Goal: Task Accomplishment & Management: Use online tool/utility

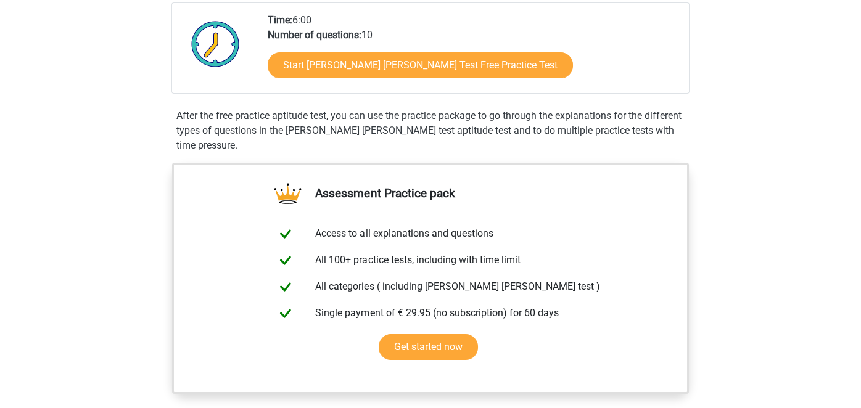
scroll to position [284, 0]
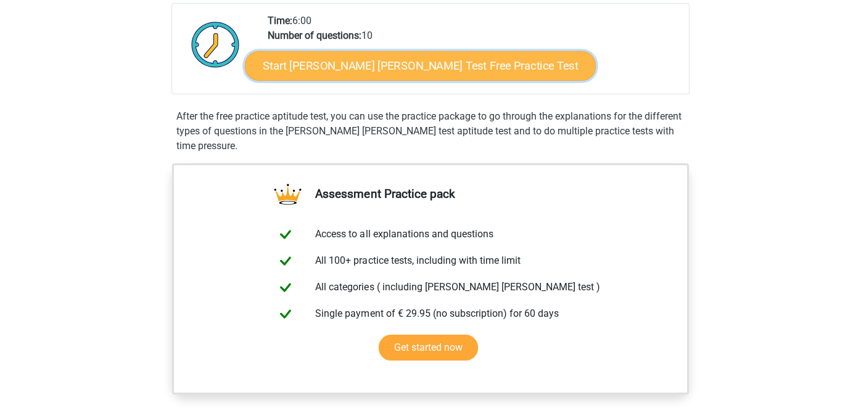
click at [427, 72] on link "Start [PERSON_NAME] [PERSON_NAME] Test Free Practice Test" at bounding box center [420, 66] width 351 height 30
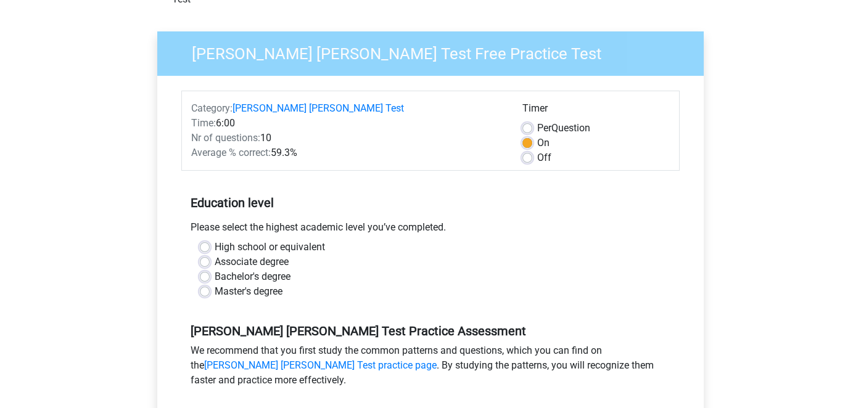
scroll to position [83, 0]
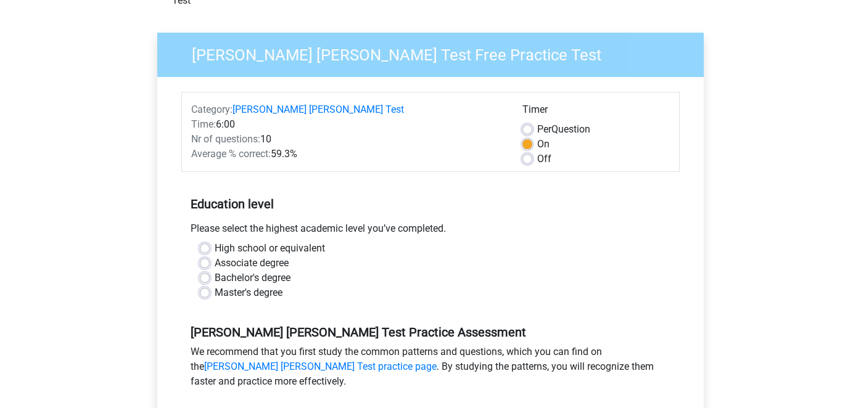
click at [215, 241] on label "High school or equivalent" at bounding box center [270, 248] width 110 height 15
click at [204, 241] on input "High school or equivalent" at bounding box center [205, 247] width 10 height 12
radio input "true"
click at [215, 256] on label "Associate degree" at bounding box center [252, 263] width 74 height 15
click at [204, 256] on input "Associate degree" at bounding box center [205, 262] width 10 height 12
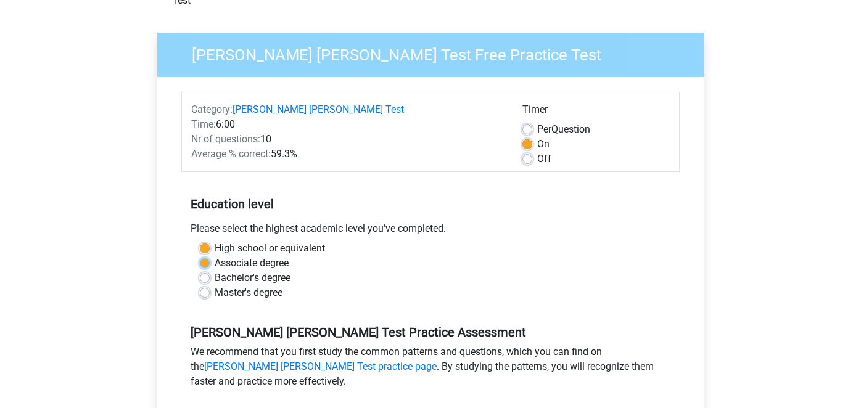
radio input "true"
click at [215, 286] on label "Master's degree" at bounding box center [249, 293] width 68 height 15
click at [202, 286] on input "Master's degree" at bounding box center [205, 292] width 10 height 12
radio input "true"
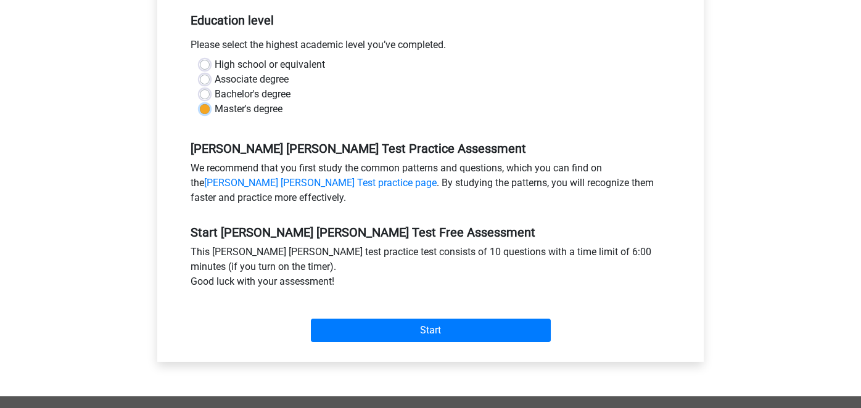
scroll to position [324, 0]
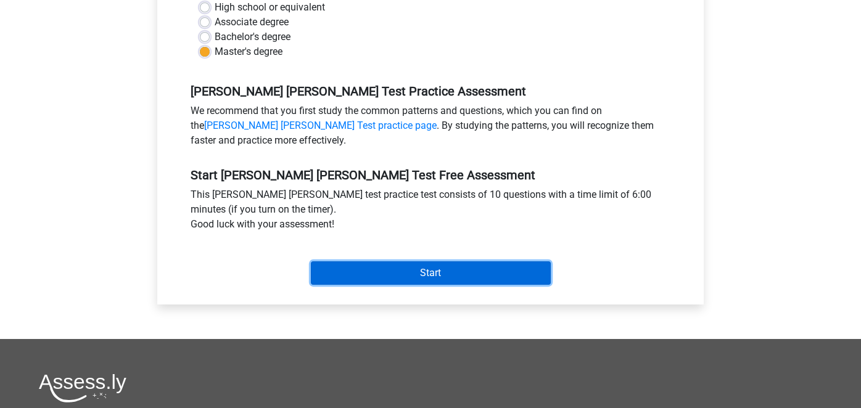
click at [397, 262] on input "Start" at bounding box center [431, 273] width 240 height 23
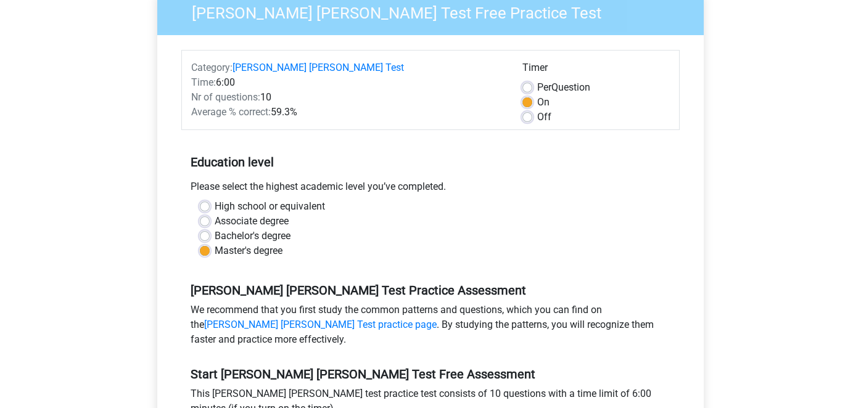
scroll to position [97, 0]
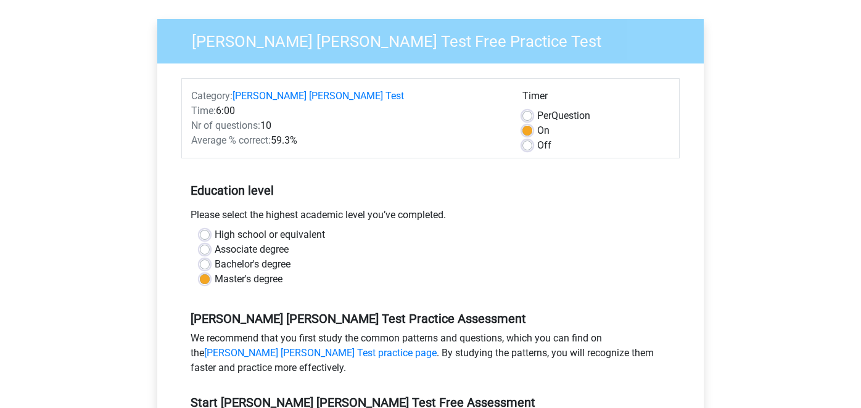
click at [113, 131] on div "Register Nederlands English" at bounding box center [430, 397] width 861 height 989
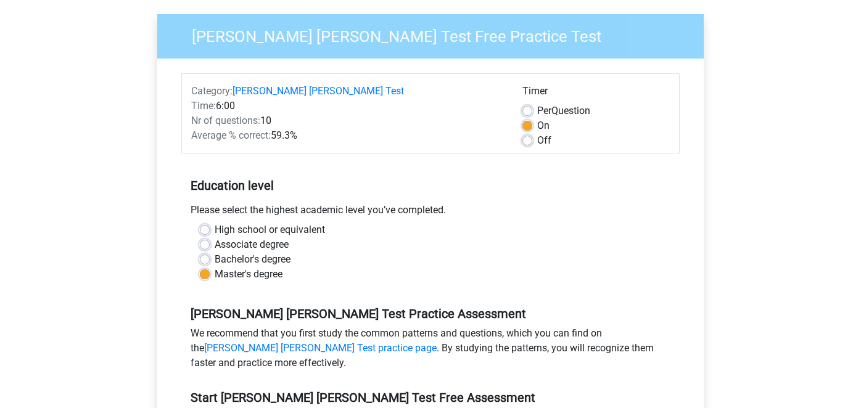
scroll to position [101, 0]
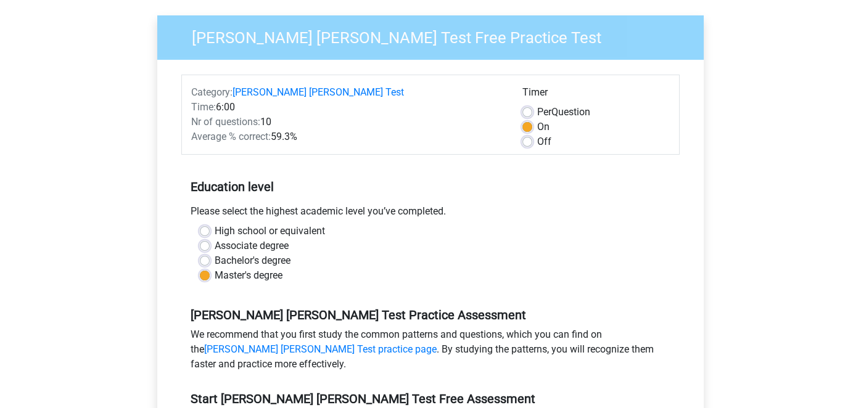
click at [537, 134] on label "Off" at bounding box center [544, 141] width 14 height 15
click at [529, 134] on input "Off" at bounding box center [527, 140] width 10 height 12
radio input "true"
click at [537, 120] on label "On" at bounding box center [543, 127] width 12 height 15
click at [527, 120] on input "On" at bounding box center [527, 126] width 10 height 12
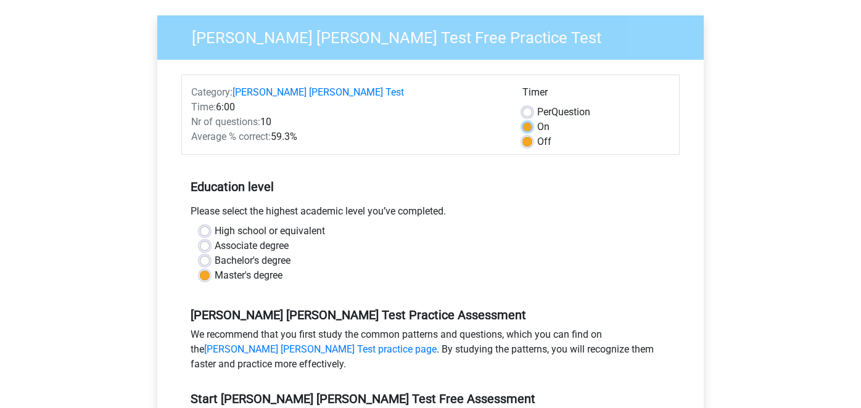
radio input "true"
click at [537, 105] on label "Per Question" at bounding box center [563, 112] width 53 height 15
click at [527, 105] on input "Per Question" at bounding box center [527, 111] width 10 height 12
radio input "true"
click at [420, 115] on div "Nr of questions: 10" at bounding box center [347, 122] width 331 height 15
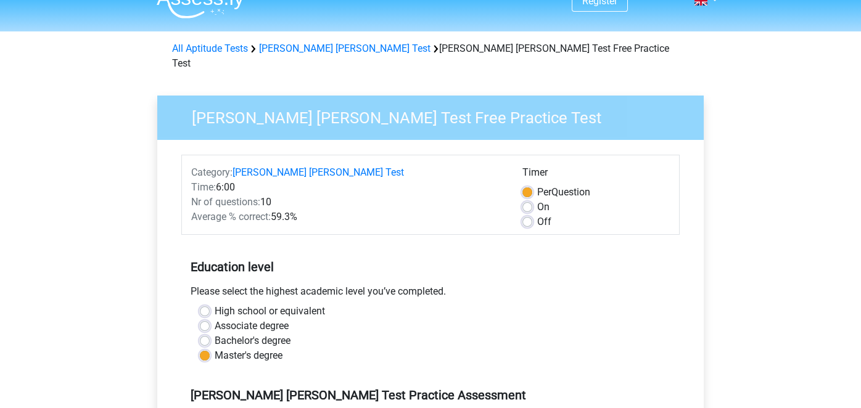
scroll to position [0, 0]
